Goal: Task Accomplishment & Management: Manage account settings

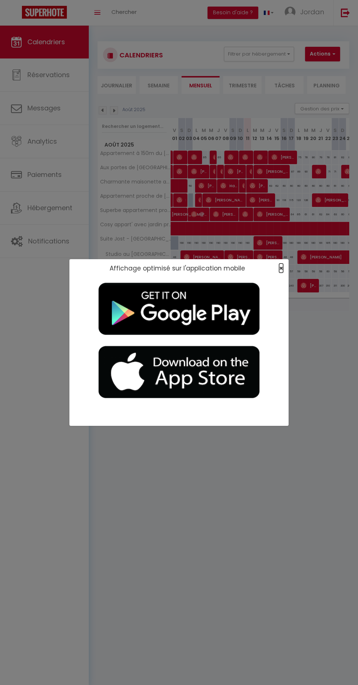
click at [281, 268] on span "×" at bounding box center [281, 267] width 4 height 9
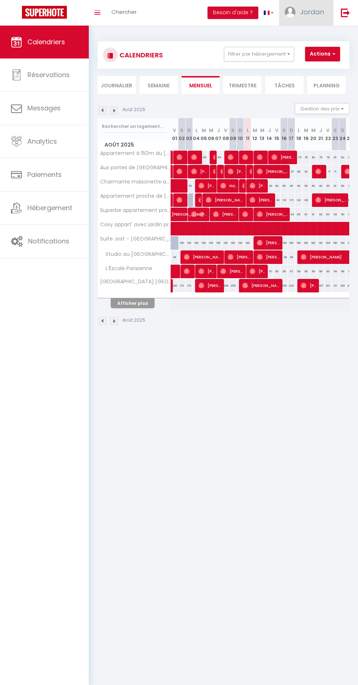
click at [301, 19] on link "Jordan" at bounding box center [306, 13] width 54 height 26
click at [313, 39] on link "Paramètres" at bounding box center [304, 36] width 54 height 12
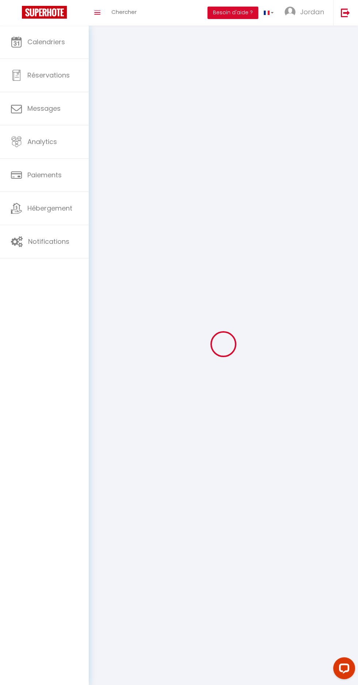
type input "Jordan"
type input "Hippocrate"
type input "0752028975"
type input "[STREET_ADDRESS]"
type input "75008"
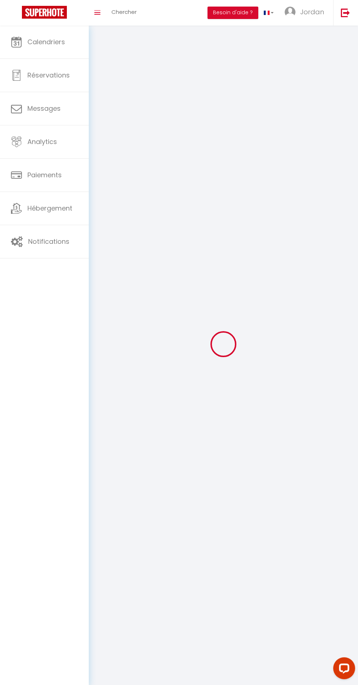
type input "[GEOGRAPHIC_DATA]"
type input "rnSwt4EFwZSb09rGrFvMcPxvH"
type input "aym6kNgVmvG5VrOJpocoAPisT"
type input "[URL][DOMAIN_NAME]"
select select "28"
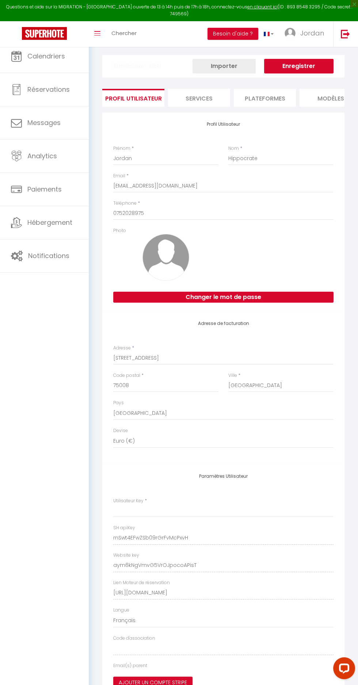
type input "rnSwt4EFwZSb09rGrFvMcPxvH"
type input "aym6kNgVmvG5VrOJpocoAPisT"
type input "[URL][DOMAIN_NAME]"
select select "fr"
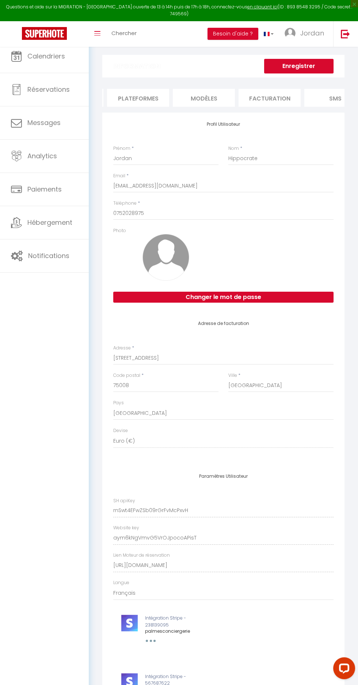
scroll to position [0, 124]
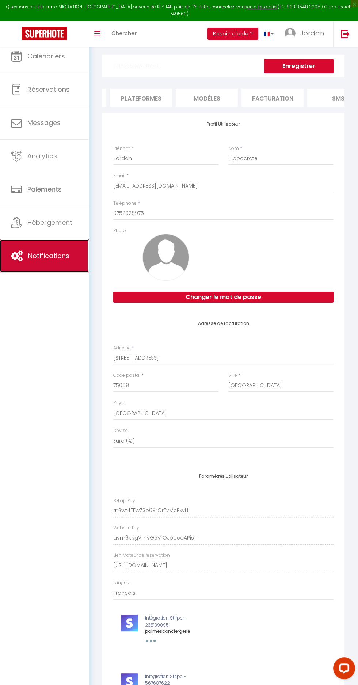
click at [60, 271] on link "Notifications" at bounding box center [44, 255] width 89 height 33
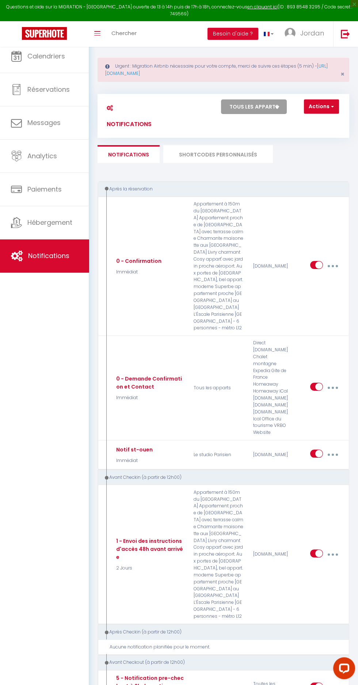
click at [249, 151] on li "SHORTCODES PERSONNALISÉS" at bounding box center [218, 154] width 110 height 18
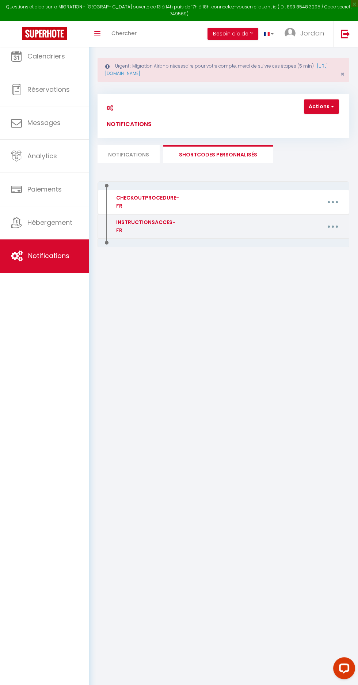
click at [333, 226] on icon "button" at bounding box center [333, 226] width 2 height 2
click at [326, 240] on link "Editer" at bounding box center [314, 244] width 54 height 12
type input "INSTRUCTIONSACCES-FR"
type textarea "Il ne vous reste plus qu’à venir avec vos valises, en effet tout est fourni dan…"
type textarea "9. Loremipsumdo 'Si Ametco' adi e'seddoeiusm te incidi. Utl etdo magnaa en admi…"
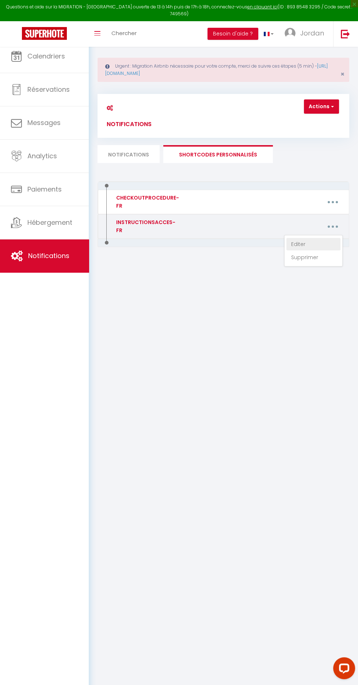
type textarea "Votre arrivée serra autonome, voici le code des 3 portails de la résidence : Po…"
type textarea "La clé est située dans la boîte à clé près de la boîte aux lettres. Pour accéde…"
type textarea "1. Le code d’accès de l’immeuble est : 45B58 2. Votre logement se situe au 1er …"
type textarea "1. Le code d'accès de l'immeuble est : 45B58 2. Votre logement se situe au rez-…"
type textarea "1. Le code d'accès de l'immeuble est : 45A78 2. Une fois entré, continuez tout …"
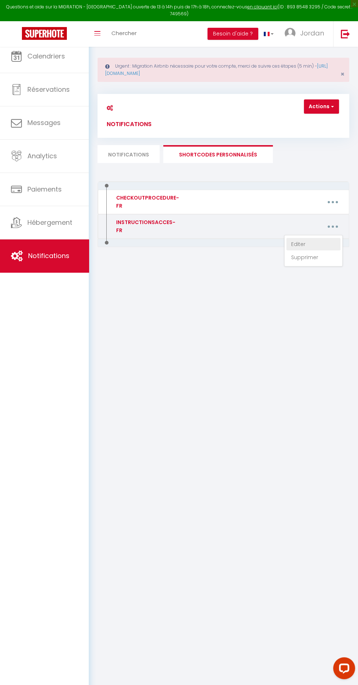
type textarea "1. Le code du portillon est : B4893 2. Avancez jusqu'à l'immeuble B, situé au f…"
type textarea "1. Le code de la porte de l'immeuble est : 9318 2. Sélectionnez 'A144' sur l'in…"
type textarea "1 - [GEOGRAPHIC_DATA] : Code 3456 2 - Deuxième porte : Appuyez sur le bouton po…"
type textarea "1. Le code d’accès de l’immeuble est : 2009 2. Votre logement se situe au rez-d…"
type textarea "1. Le code d'accès de l'immeuble est : 3851A 2 La boîte à clé se situe au fond …"
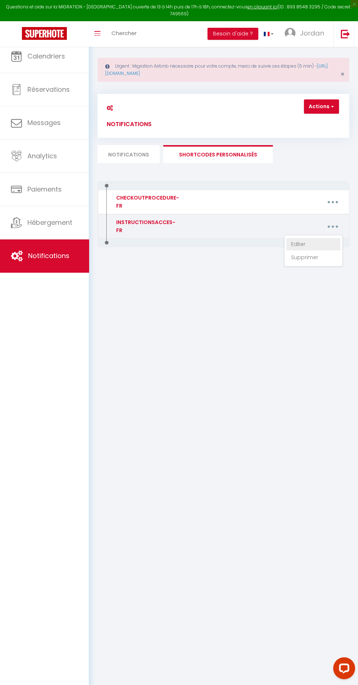
type textarea "1. Le code d’accès de l’immeuble est : 2009 2. Votre logement se situe au rez-d…"
type textarea "1. À l'entrée de l'immeuble : - Entrez le code 92A48. - À l'interphone, sonnez …"
type textarea "1 - Portail : Code 2204A 2 - Première porte à gauche 3 - Code boîte à clé : [RE…"
type textarea "9. Loremipsumdo 'Si Ametco' adi e'seddoeiusm te incidi. Utl etdo magnaa en admi…"
type textarea "Votre arrivée serra autonome, voici le code des 3 portails de la résidence : Po…"
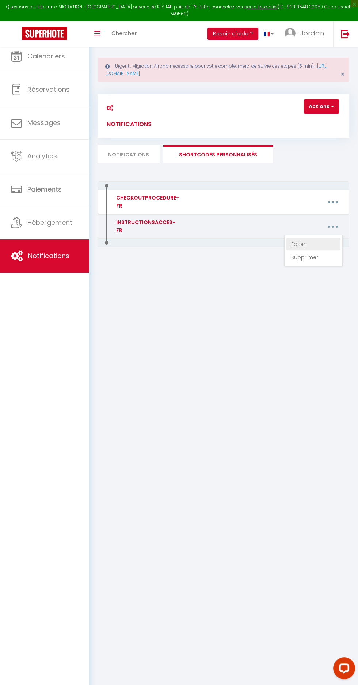
type textarea "La clé est située dans la boîte à clé près de la boîte aux lettres. Pour accéde…"
type textarea "1 - [GEOGRAPHIC_DATA] : Code 3456 2 - Deuxième porte : Appuyez sur le bouton po…"
type textarea "1. Le code d’accès de l’immeuble est : 45B58 2. Votre logement se situe au 1er …"
type textarea "1. Le code d'accès de l'immeuble est : 45B58 2. Votre logement se situe au rez-…"
type textarea "1. Le code d’accès de l’immeuble est : 2009 2. Votre logement se situe au rez-d…"
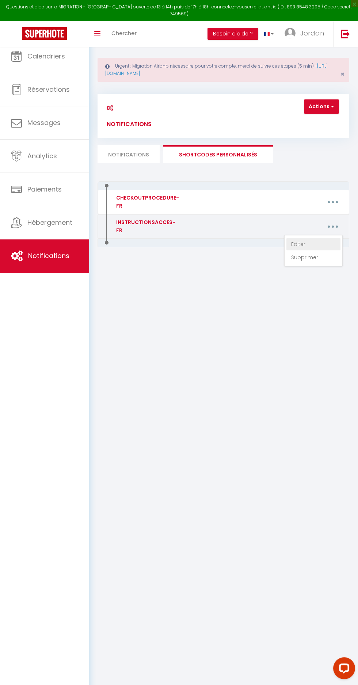
type textarea "1. À l'entrée de l'immeuble : - Entrez le code 92A48. - À l'interphone, sonnez …"
type textarea "1. Le code d'accès de l'immeuble est : 45A78 2. Une fois entré, continuez tout …"
type textarea "1. Le code d'accès de l'immeuble est : 3851A 2 La boîte à clé se situe au fond …"
type textarea "1. Le code du portillon est : B4893 2. Avancez jusqu'à l'immeuble B, situé au f…"
type textarea "1. Le code de la porte de l'immeuble est : 9318 2. Sélectionnez 'A144' sur l'in…"
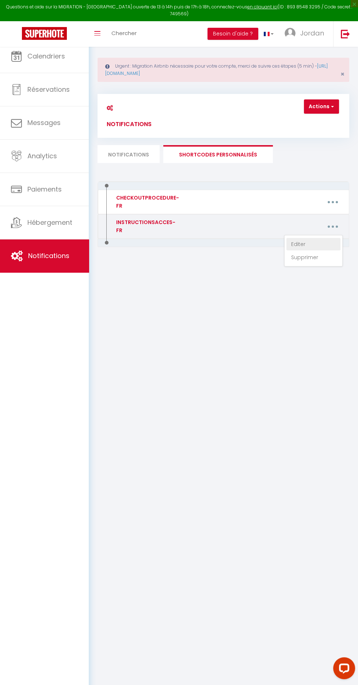
type textarea "1. Le code d’accès de l’immeuble est : 2009 2. Votre logement se situe au rez-d…"
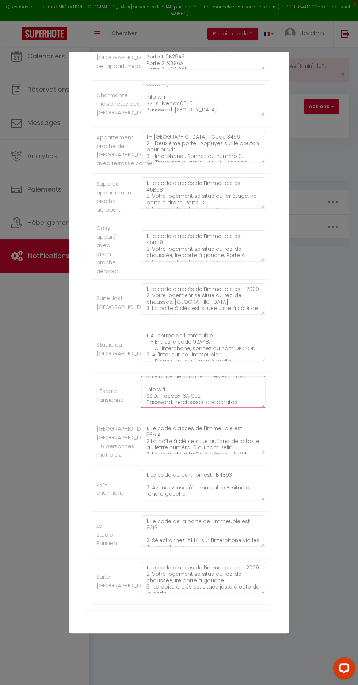
scroll to position [995, 0]
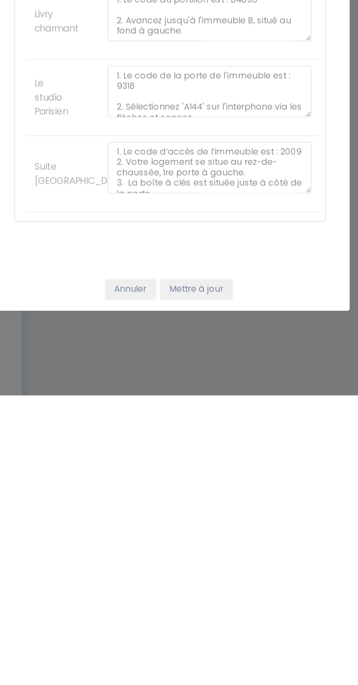
type textarea "1. Le code d'accès de l'immeuble est : 45A78 2. Une fois entré, continuez tout …"
click at [212, 626] on button "Mettre à jour" at bounding box center [195, 620] width 44 height 12
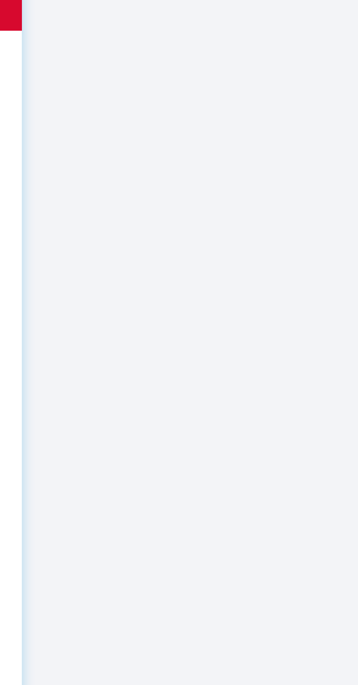
scroll to position [0, 0]
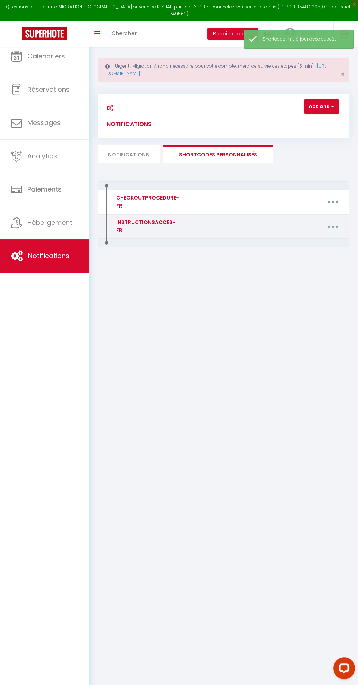
click at [334, 227] on icon "button" at bounding box center [333, 226] width 2 height 2
click at [331, 244] on link "Editer" at bounding box center [314, 244] width 54 height 12
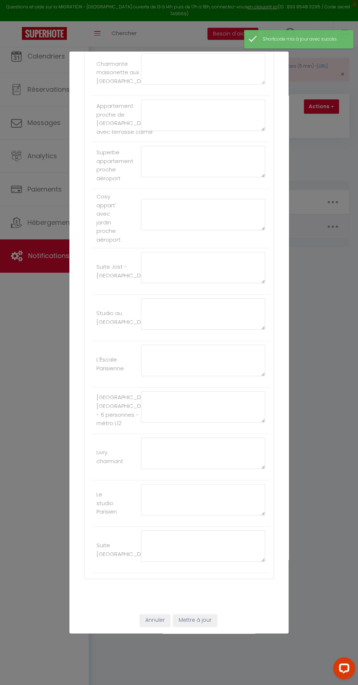
type input "INSTRUCTIONSACCES-FR"
type textarea "Il ne vous reste plus qu’à venir avec vos valises, en effet tout est fourni dan…"
type textarea "9. Loremipsumdo 'Si Ametco' adi e'seddoeiusm te incidi. Utl etdo magnaa en admi…"
type textarea "Votre arrivée serra autonome, voici le code des 3 portails de la résidence : Po…"
type textarea "La clé est située dans la boîte à clé près de la boîte aux lettres. Pour accéde…"
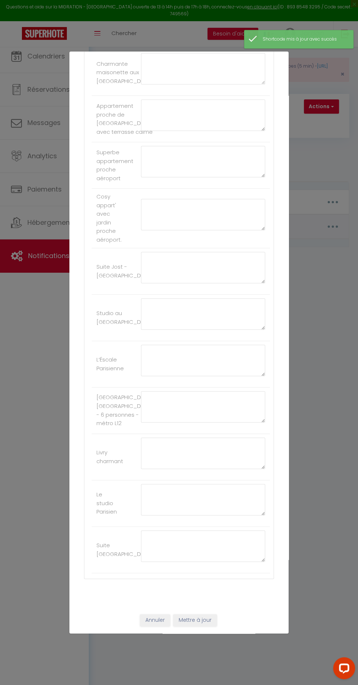
type textarea "1. Le code d’accès de l’immeuble est : 45B58 2. Votre logement se situe au 1er …"
type textarea "1. Le code d'accès de l'immeuble est : 45B58 2. Votre logement se situe au rez-…"
type textarea "1. Le code d'accès de l'immeuble est : 45A78 2. Une fois entré, continuez tout …"
type textarea "1. Le code du portillon est : B4893 2. Avancez jusqu'à l'immeuble B, situé au f…"
type textarea "1. Le code de la porte de l'immeuble est : 9318 2. Sélectionnez 'A144' sur l'in…"
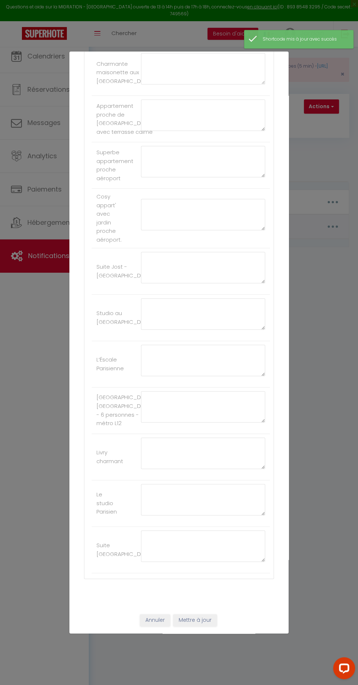
type textarea "1 - [GEOGRAPHIC_DATA] : Code 3456 2 - Deuxième porte : Appuyez sur le bouton po…"
type textarea "1. Le code d’accès de l’immeuble est : 2009 2. Votre logement se situe au rez-d…"
type textarea "1. Le code d'accès de l'immeuble est : 3851A 2 La boîte à clé se situe au fond …"
type textarea "1. Le code d’accès de l’immeuble est : 2009 2. Votre logement se situe au rez-d…"
type textarea "1. À l'entrée de l'immeuble : - Entrez le code 92A48. - À l'interphone, sonnez …"
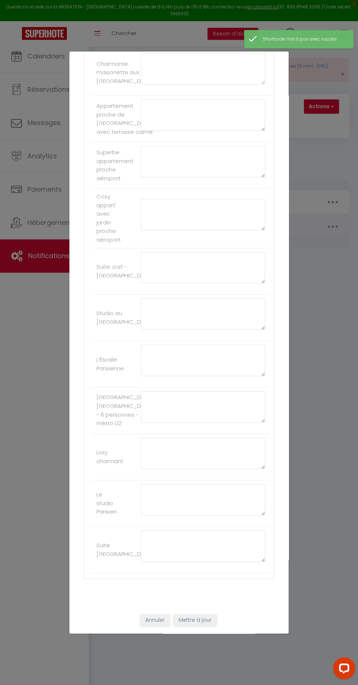
type textarea "1 - Portail : Code 2204A 2 - Première porte à gauche 3 - Code boîte à clé : [RE…"
type textarea "9. Loremipsumdo 'Si Ametco' adi e'seddoeiusm te incidi. Utl etdo magnaa en admi…"
type textarea "Votre arrivée serra autonome, voici le code des 3 portails de la résidence : Po…"
type textarea "La clé est située dans la boîte à clé près de la boîte aux lettres. Pour accéde…"
type textarea "1 - [GEOGRAPHIC_DATA] : Code 3456 2 - Deuxième porte : Appuyez sur le bouton po…"
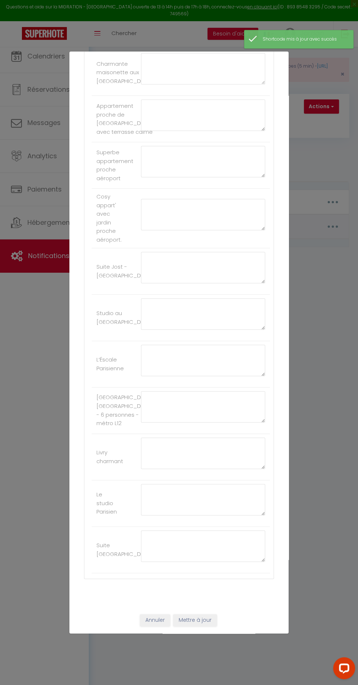
type textarea "1. Le code d’accès de l’immeuble est : 45B58 2. Votre logement se situe au 1er …"
type textarea "1. Le code d'accès de l'immeuble est : 45B58 2. Votre logement se situe au rez-…"
type textarea "1. Le code d’accès de l’immeuble est : 2009 2. Votre logement se situe au rez-d…"
type textarea "1. À l'entrée de l'immeuble : - Entrez le code 92A48. - À l'interphone, sonnez …"
type textarea "1. Le code d'accès de l'immeuble est : 45A78 2. Une fois entré, continuez tout …"
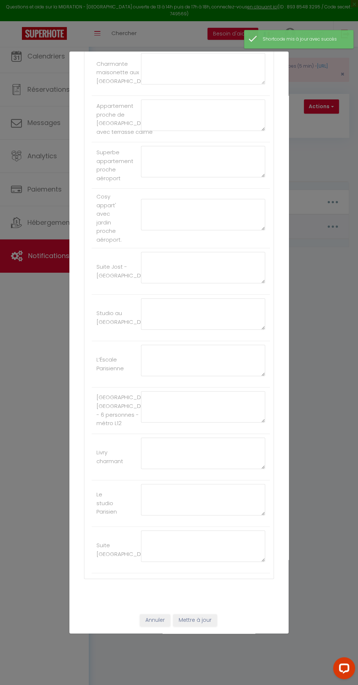
type textarea "1. Le code d'accès de l'immeuble est : 3851A 2 La boîte à clé se situe au fond …"
type textarea "1. Le code du portillon est : B4893 2. Avancez jusqu'à l'immeuble B, situé au f…"
type textarea "1. Le code de la porte de l'immeuble est : 9318 2. Sélectionnez 'A144' sur l'in…"
type textarea "1. Le code d’accès de l’immeuble est : 2009 2. Votre logement se situe au rez-d…"
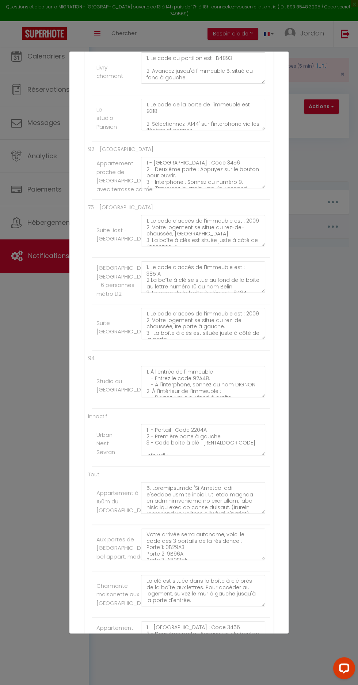
scroll to position [983, 0]
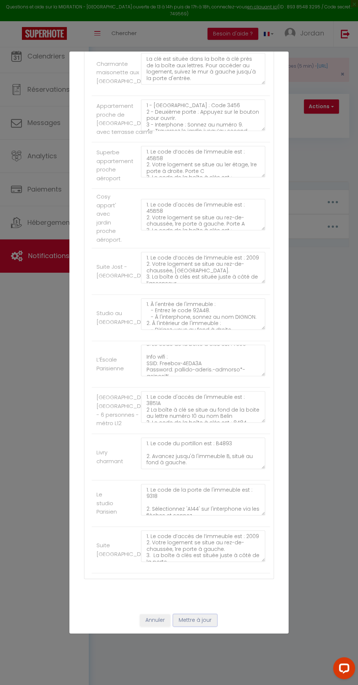
click at [205, 626] on button "Mettre à jour" at bounding box center [195, 620] width 44 height 12
